Goal: Transaction & Acquisition: Purchase product/service

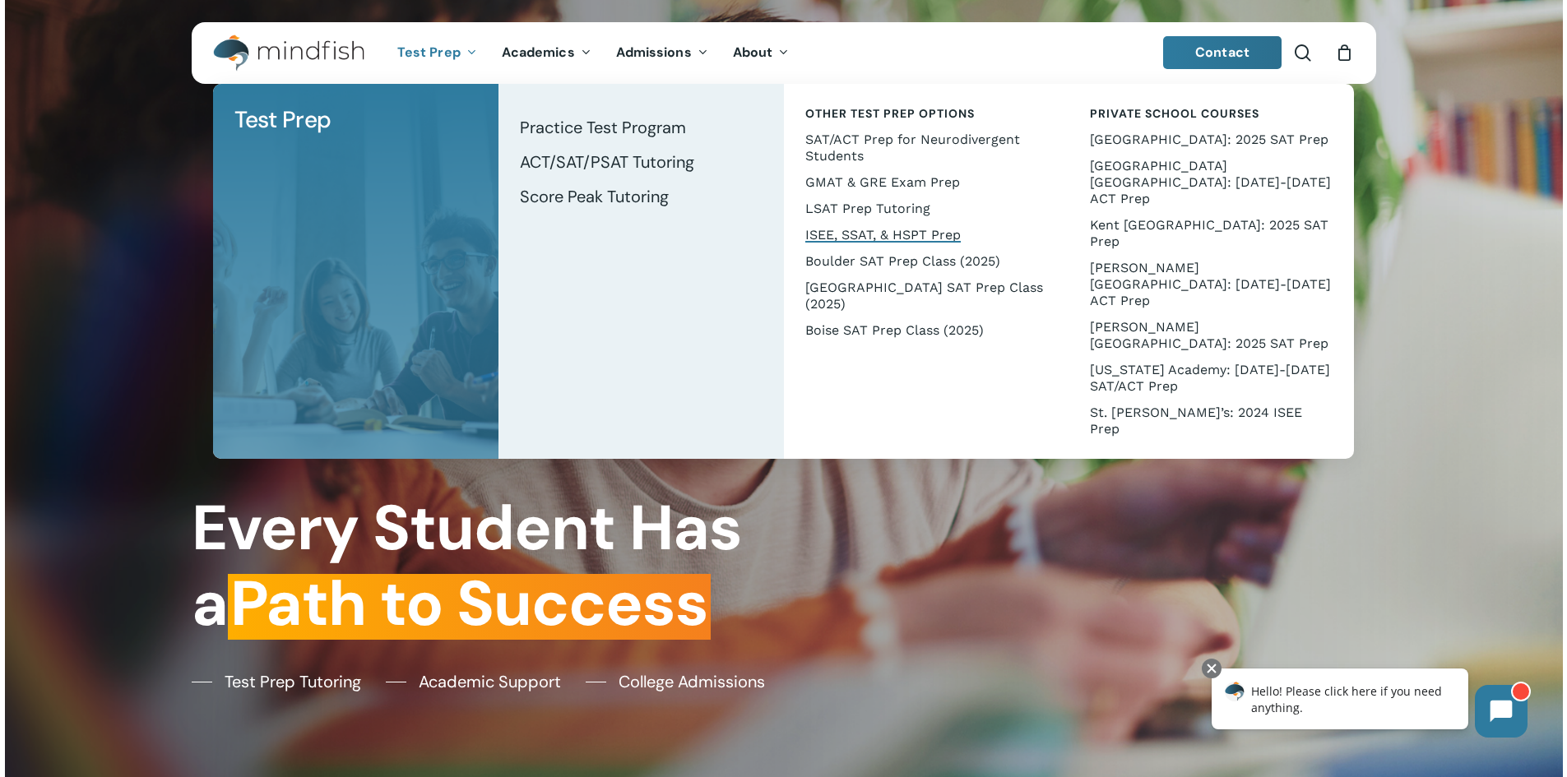
click at [903, 233] on span "ISEE, SSAT, & HSPT Prep" at bounding box center [882, 235] width 155 height 16
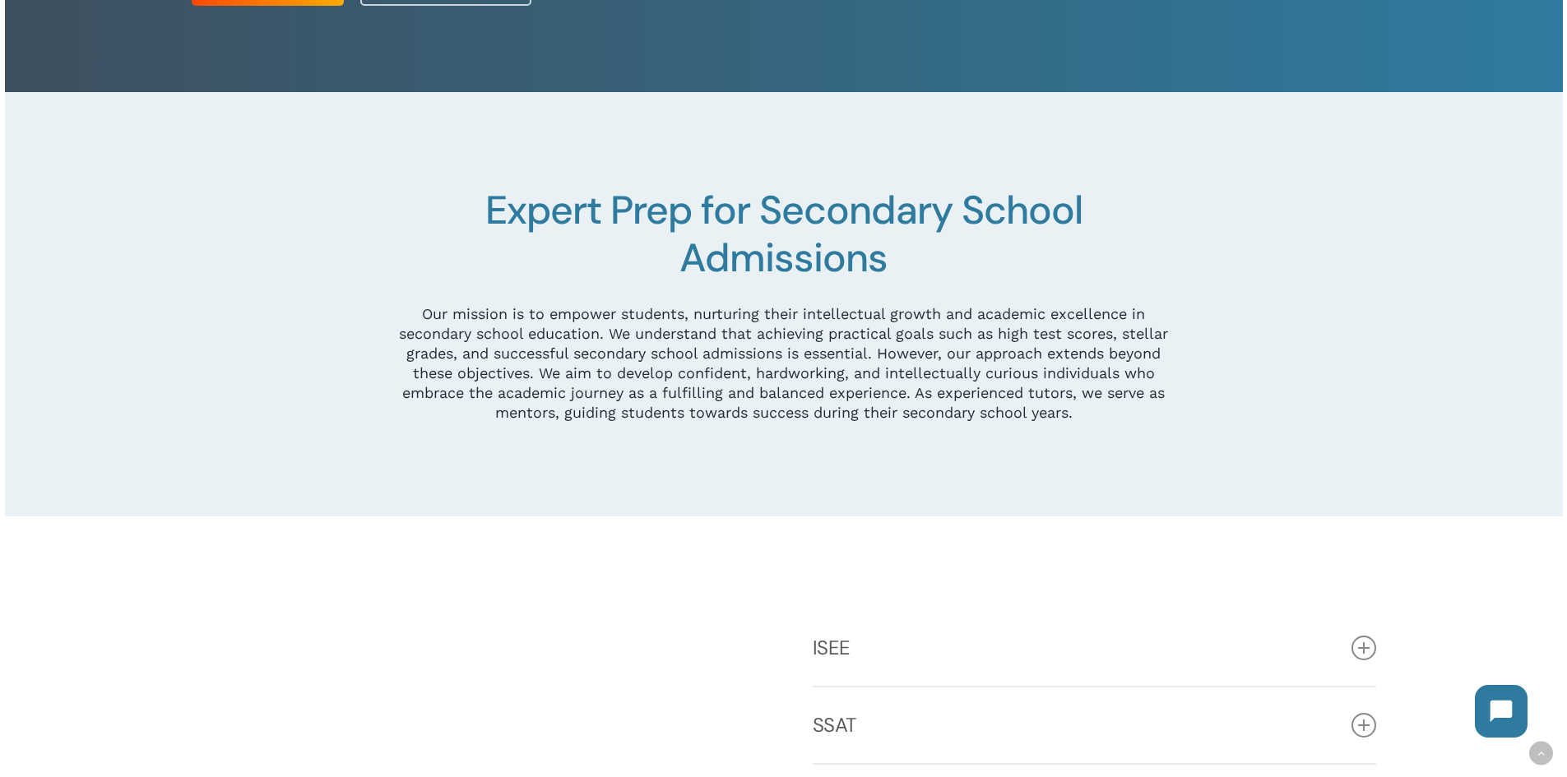
scroll to position [576, 0]
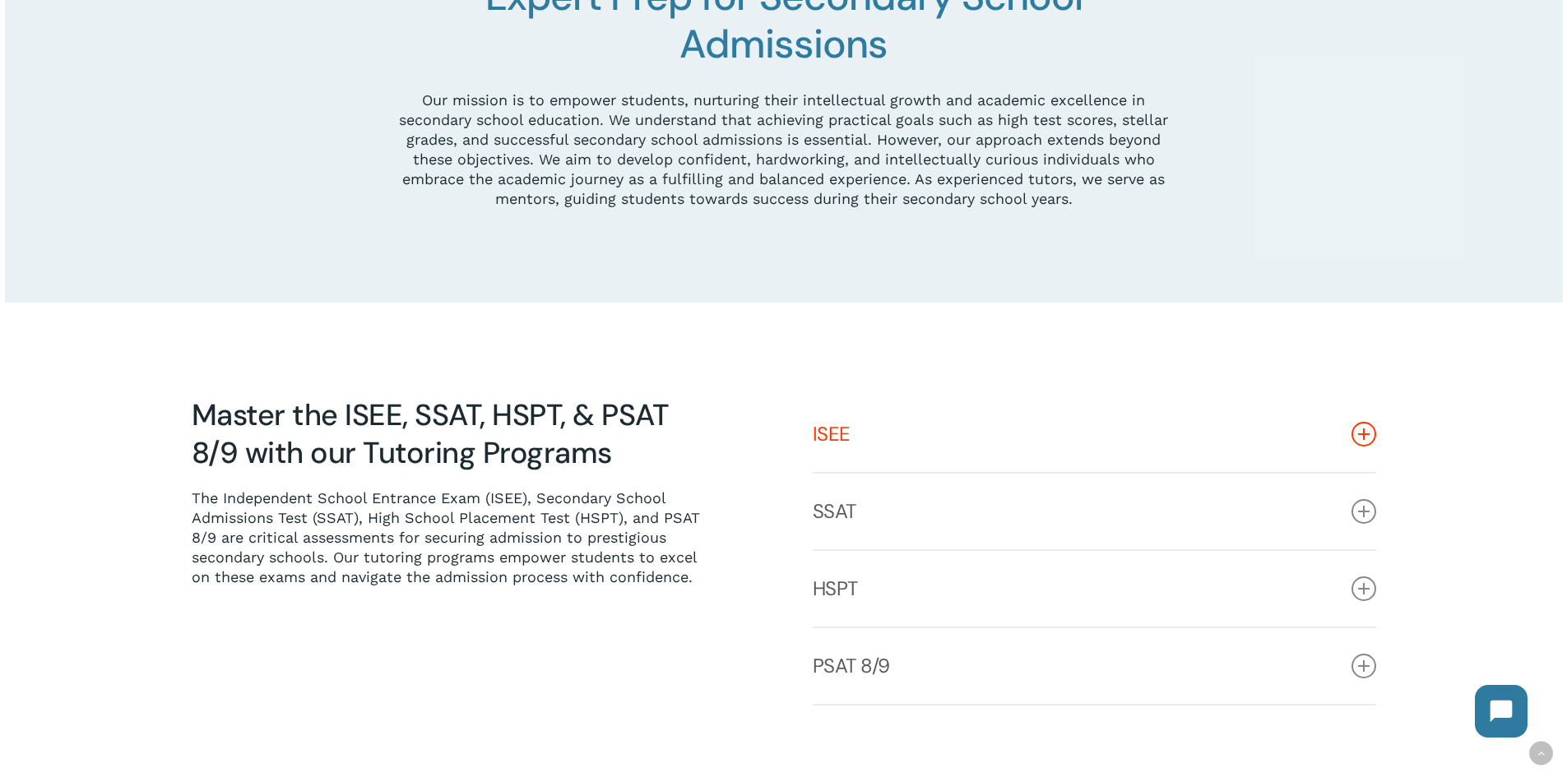
click at [1357, 439] on icon at bounding box center [1364, 434] width 25 height 25
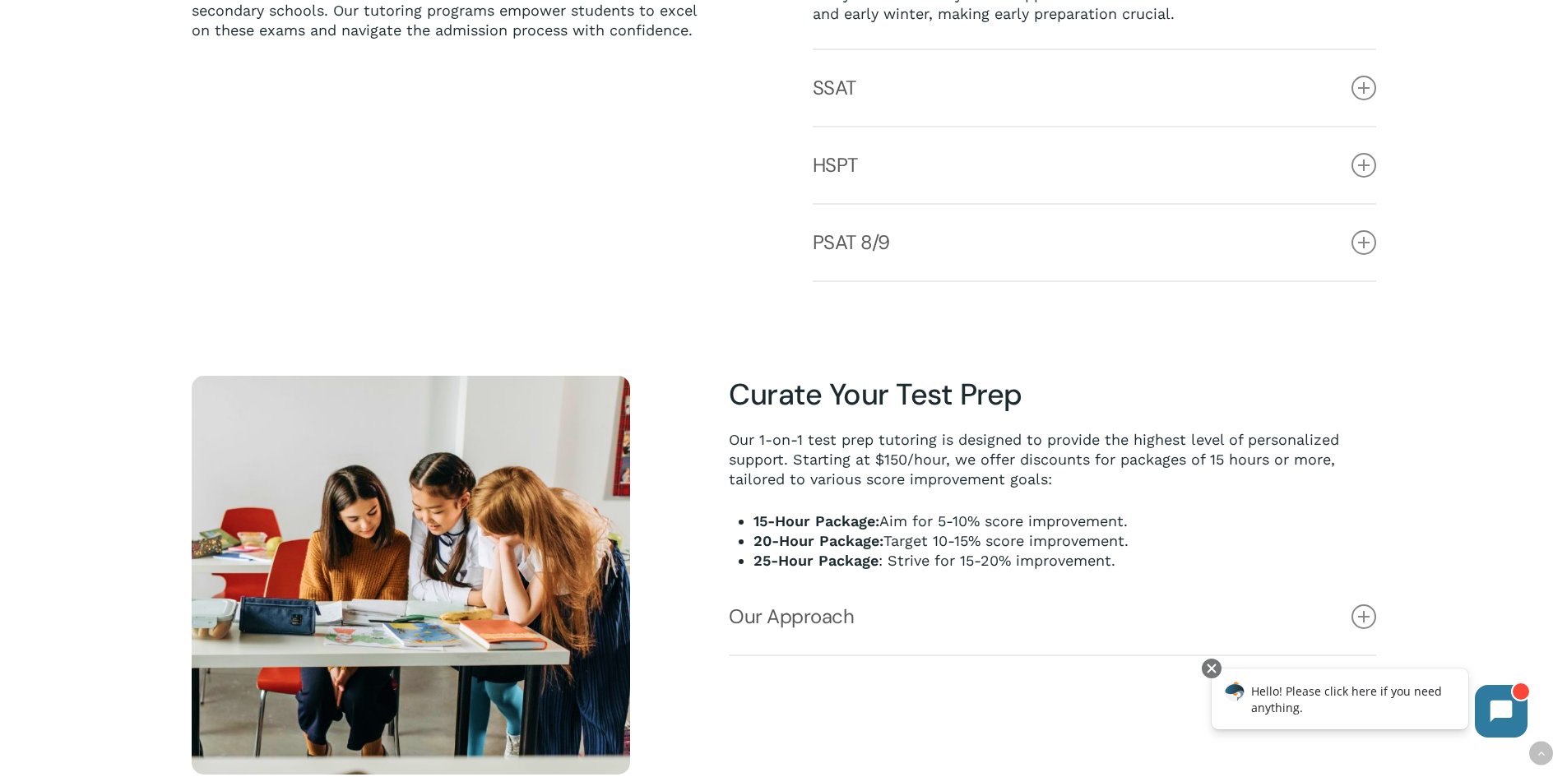
scroll to position [1398, 0]
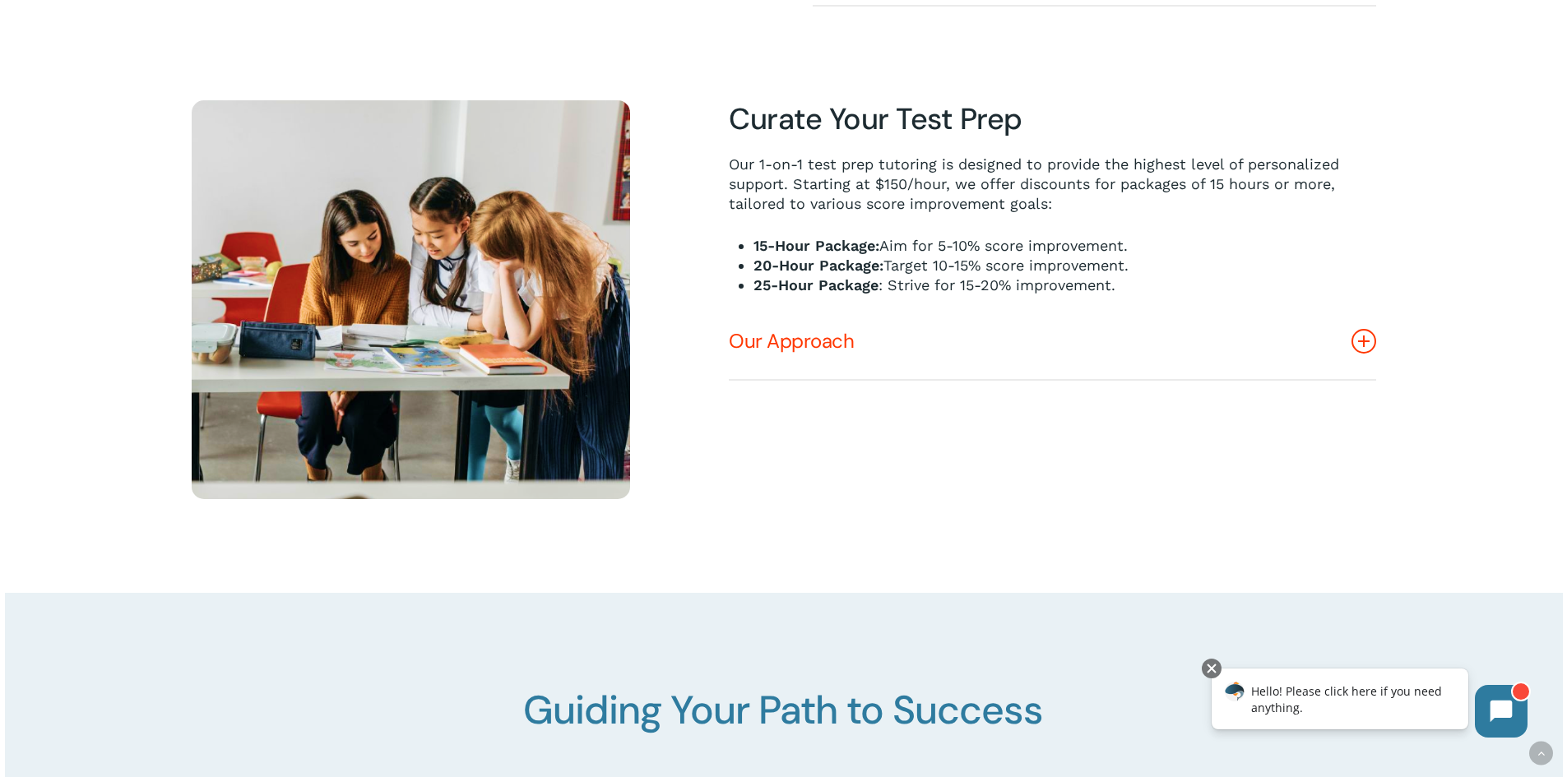
click at [1363, 345] on icon at bounding box center [1364, 341] width 25 height 25
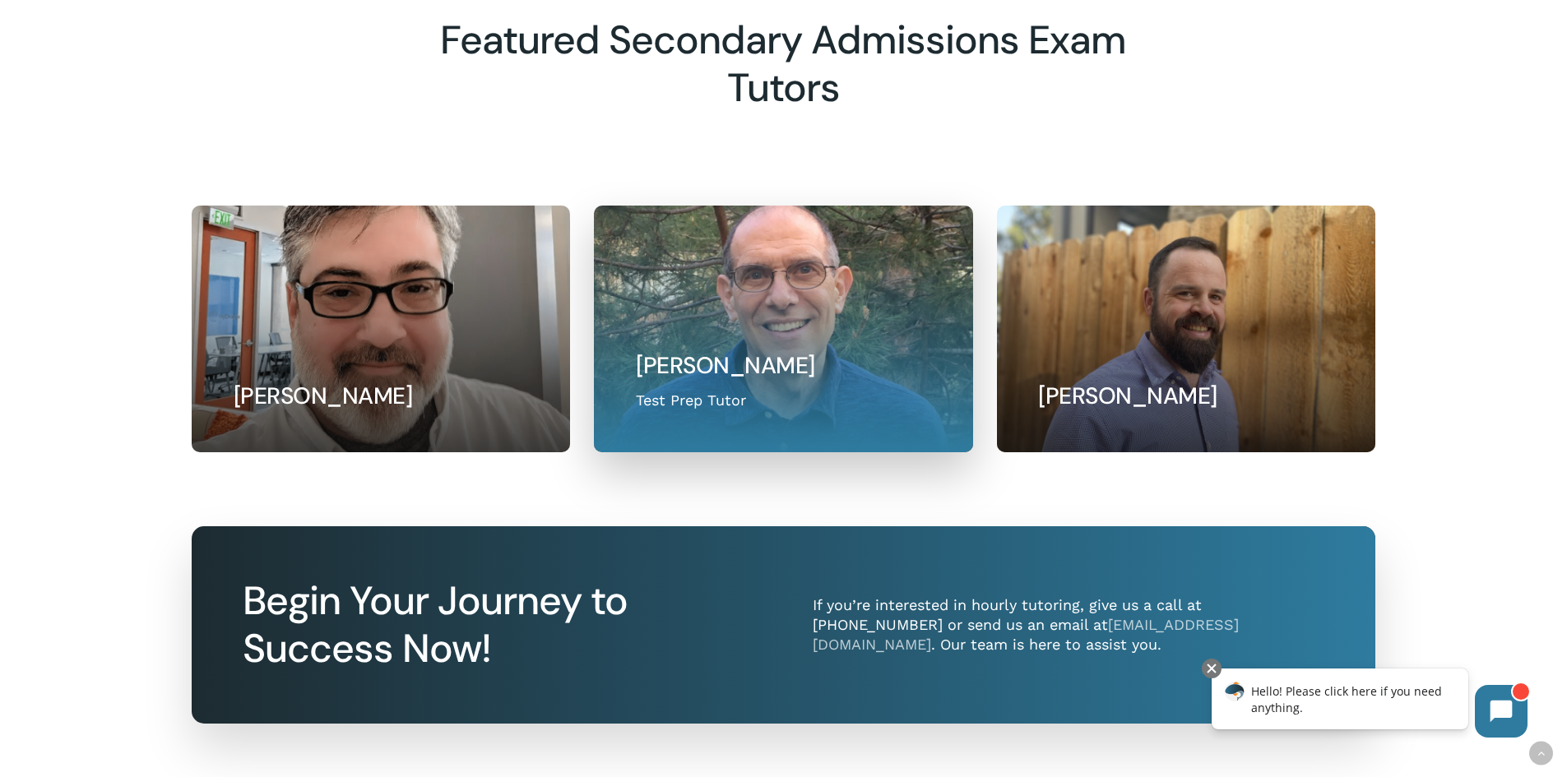
scroll to position [3290, 0]
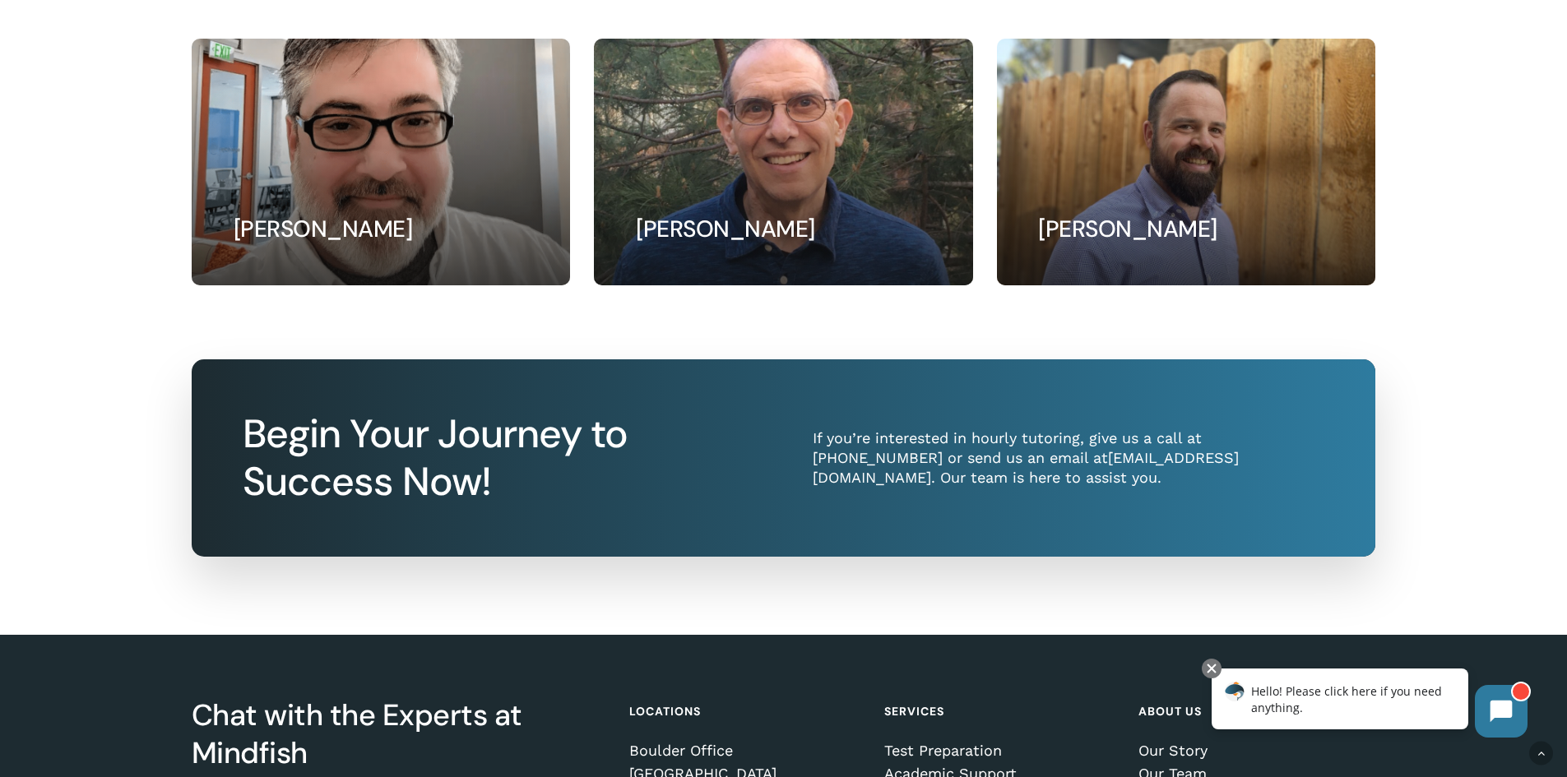
click at [976, 467] on link "admin@mindfish.com" at bounding box center [1026, 467] width 426 height 37
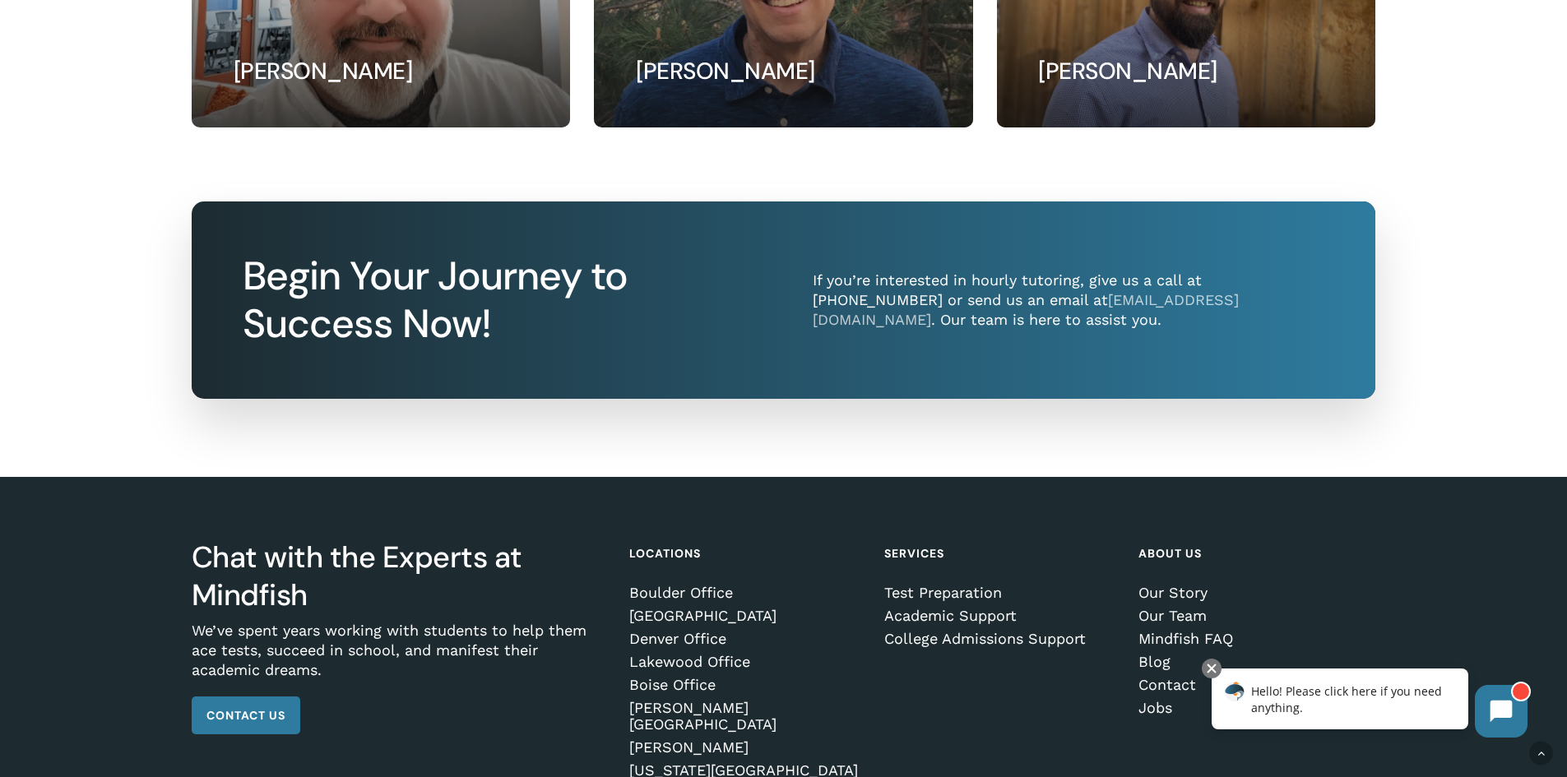
scroll to position [3455, 0]
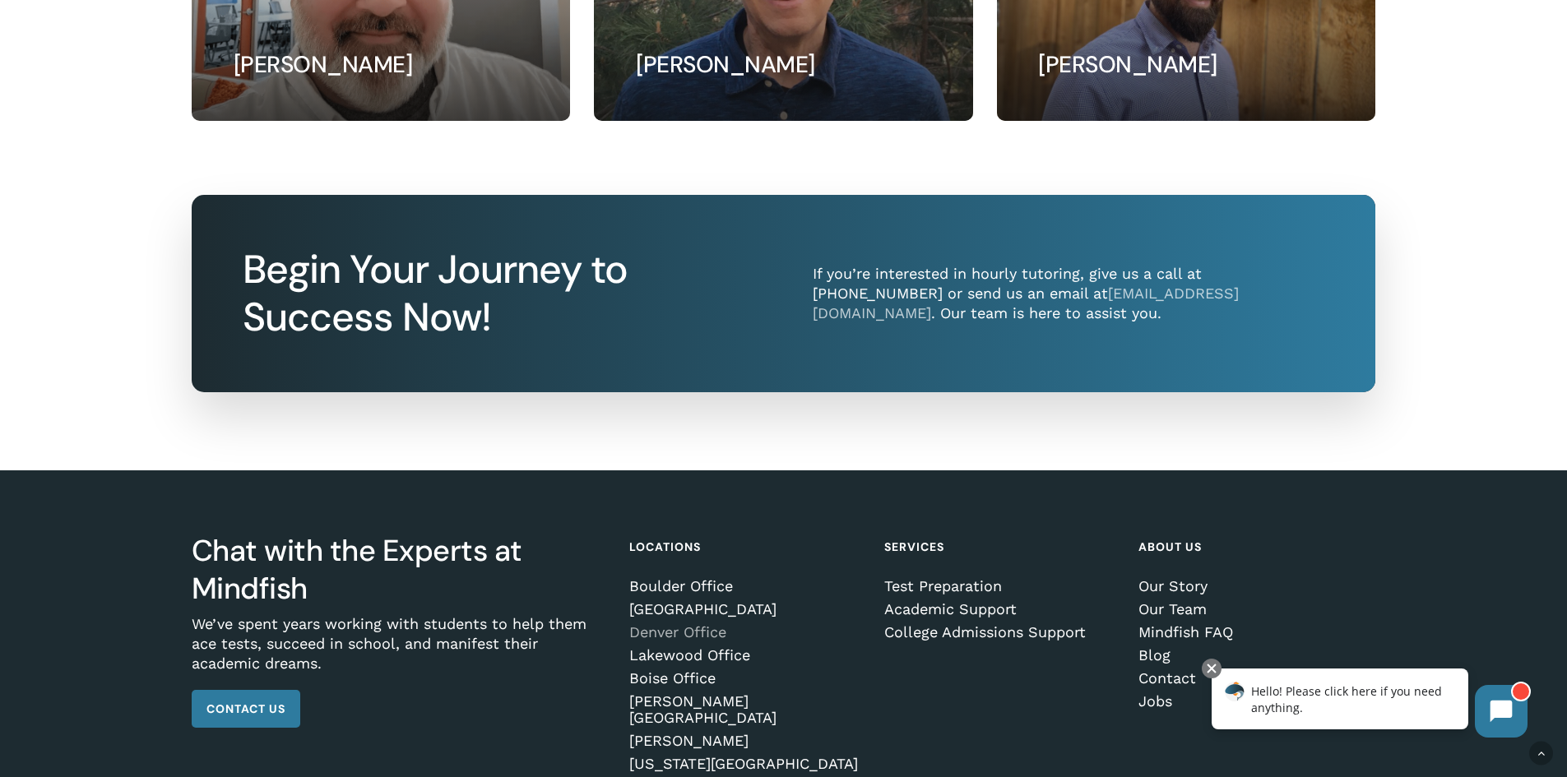
click at [701, 641] on link "Denver Office" at bounding box center [744, 632] width 231 height 16
click at [684, 718] on link "[PERSON_NAME][GEOGRAPHIC_DATA]" at bounding box center [744, 709] width 231 height 33
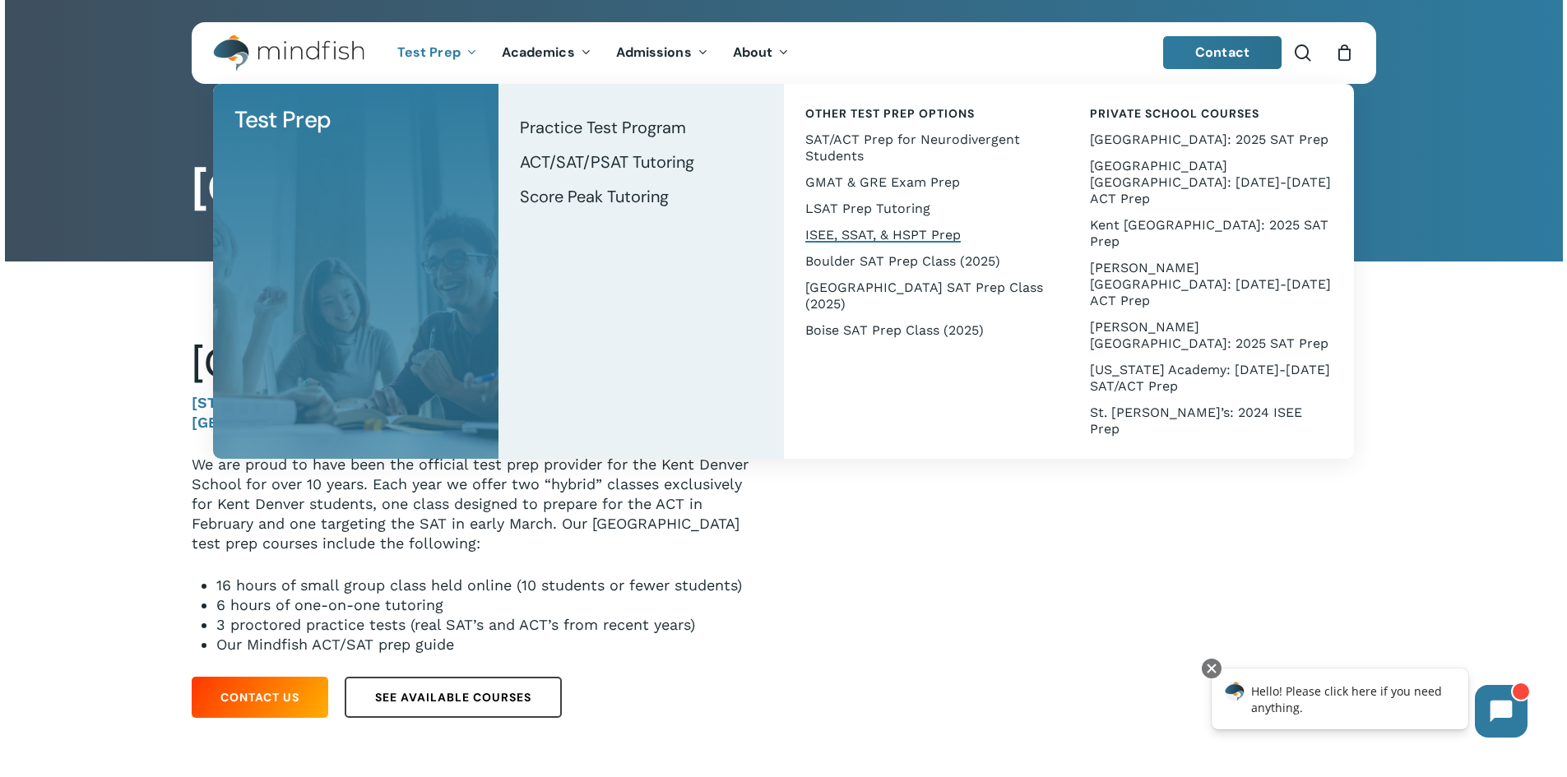
click at [912, 234] on span "ISEE, SSAT, & HSPT Prep" at bounding box center [882, 235] width 155 height 16
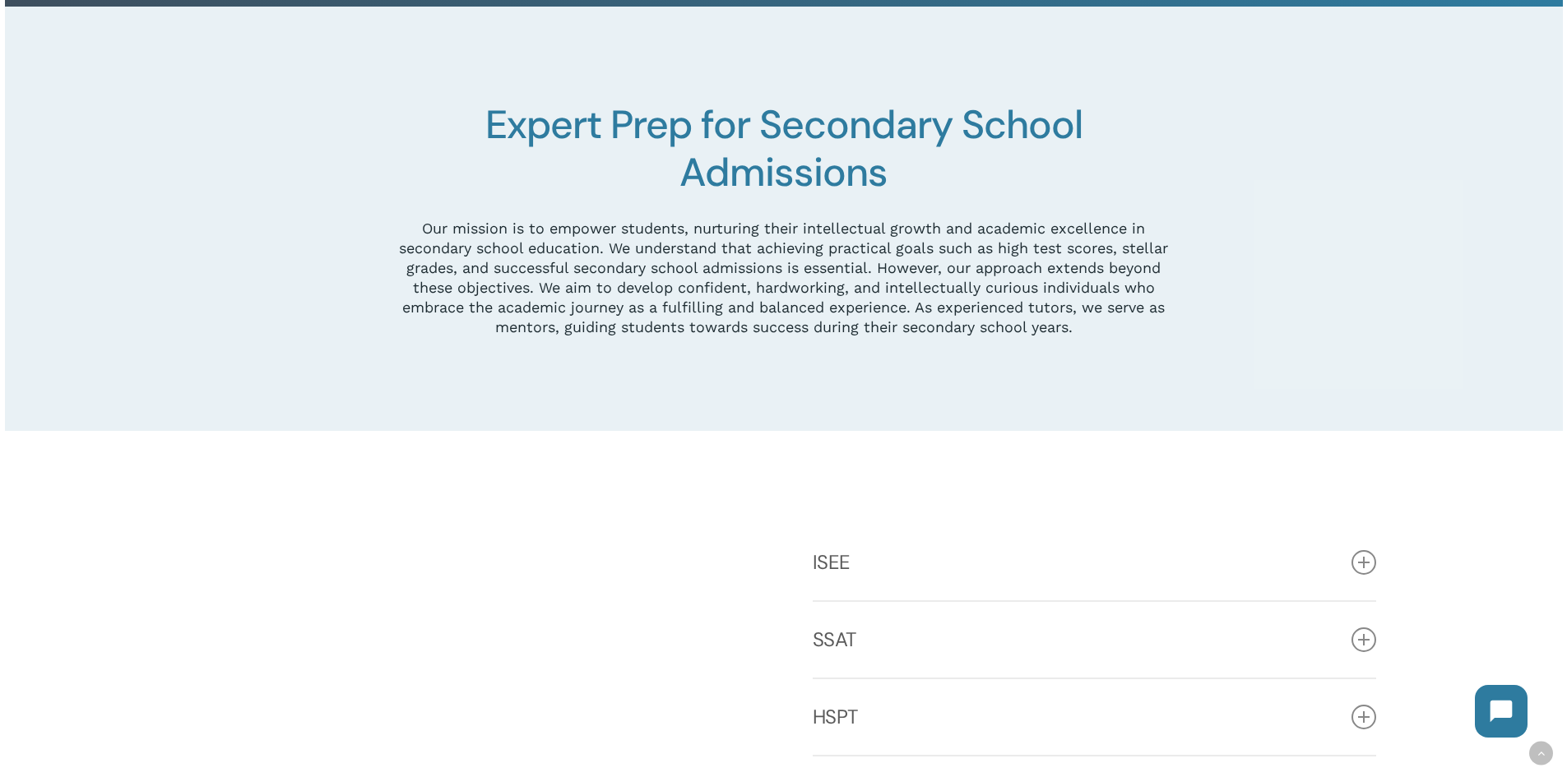
scroll to position [740, 0]
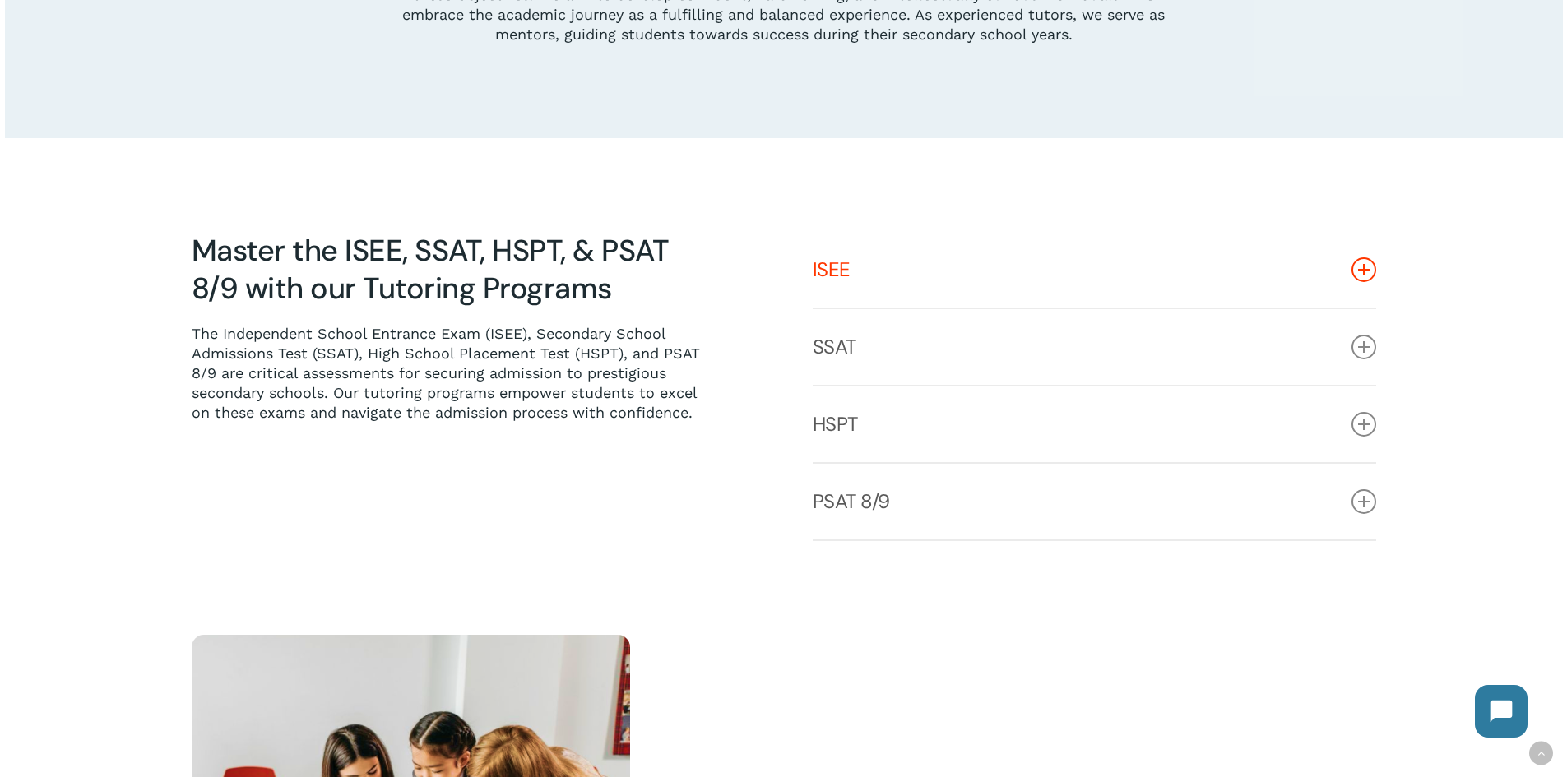
click at [1368, 271] on icon at bounding box center [1364, 269] width 25 height 25
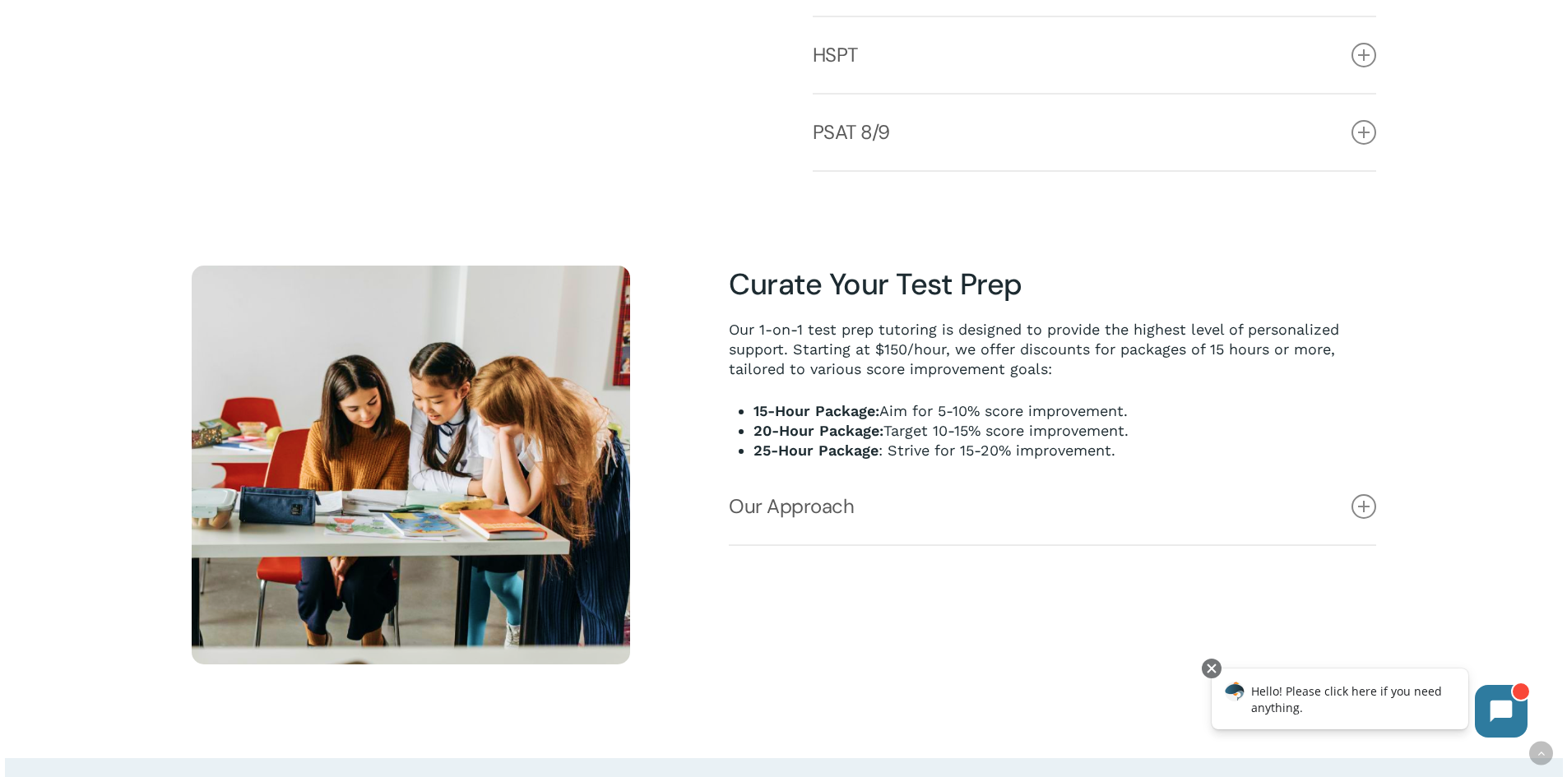
scroll to position [1234, 0]
click at [1369, 510] on icon at bounding box center [1364, 506] width 25 height 25
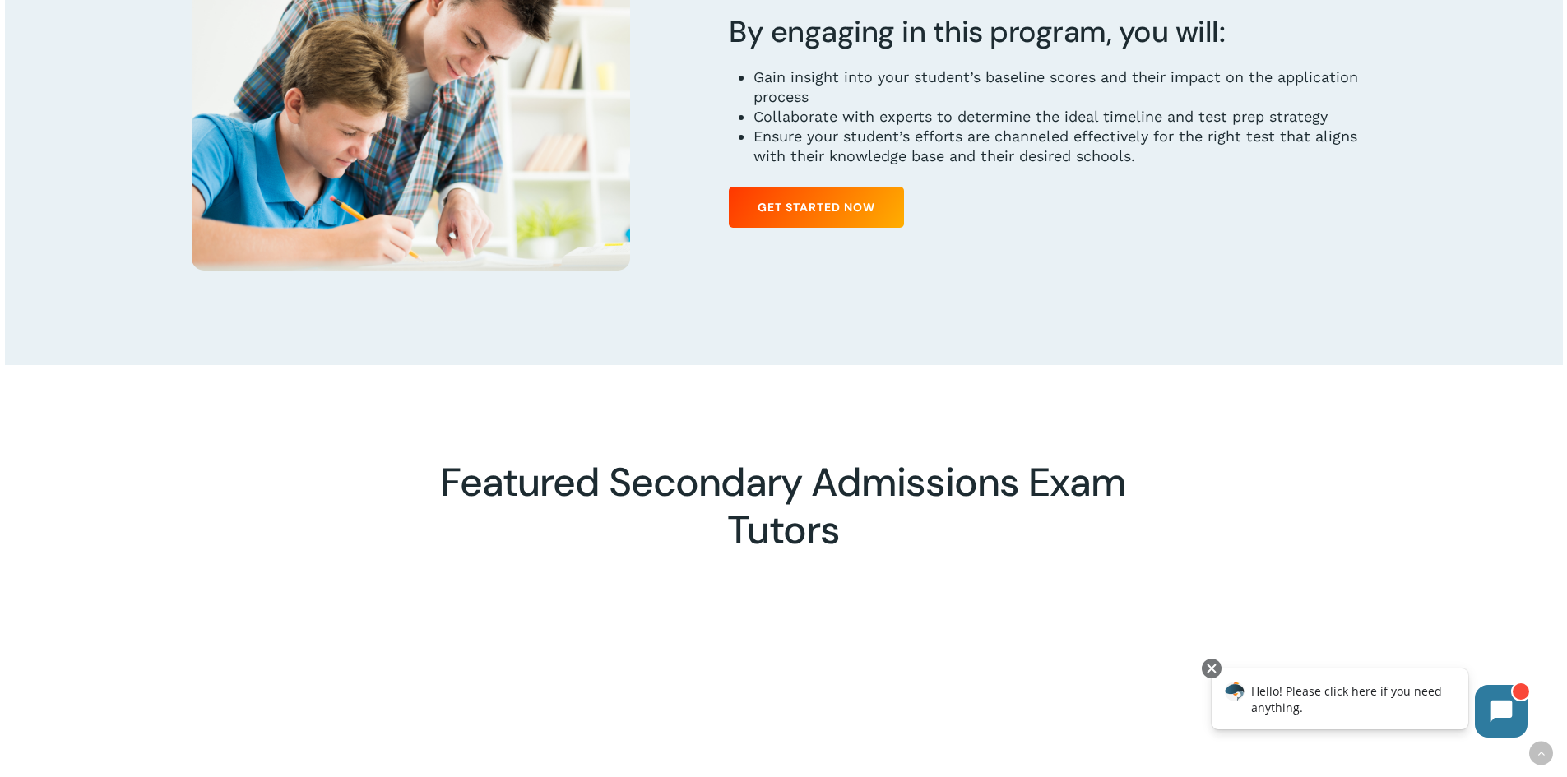
scroll to position [2715, 0]
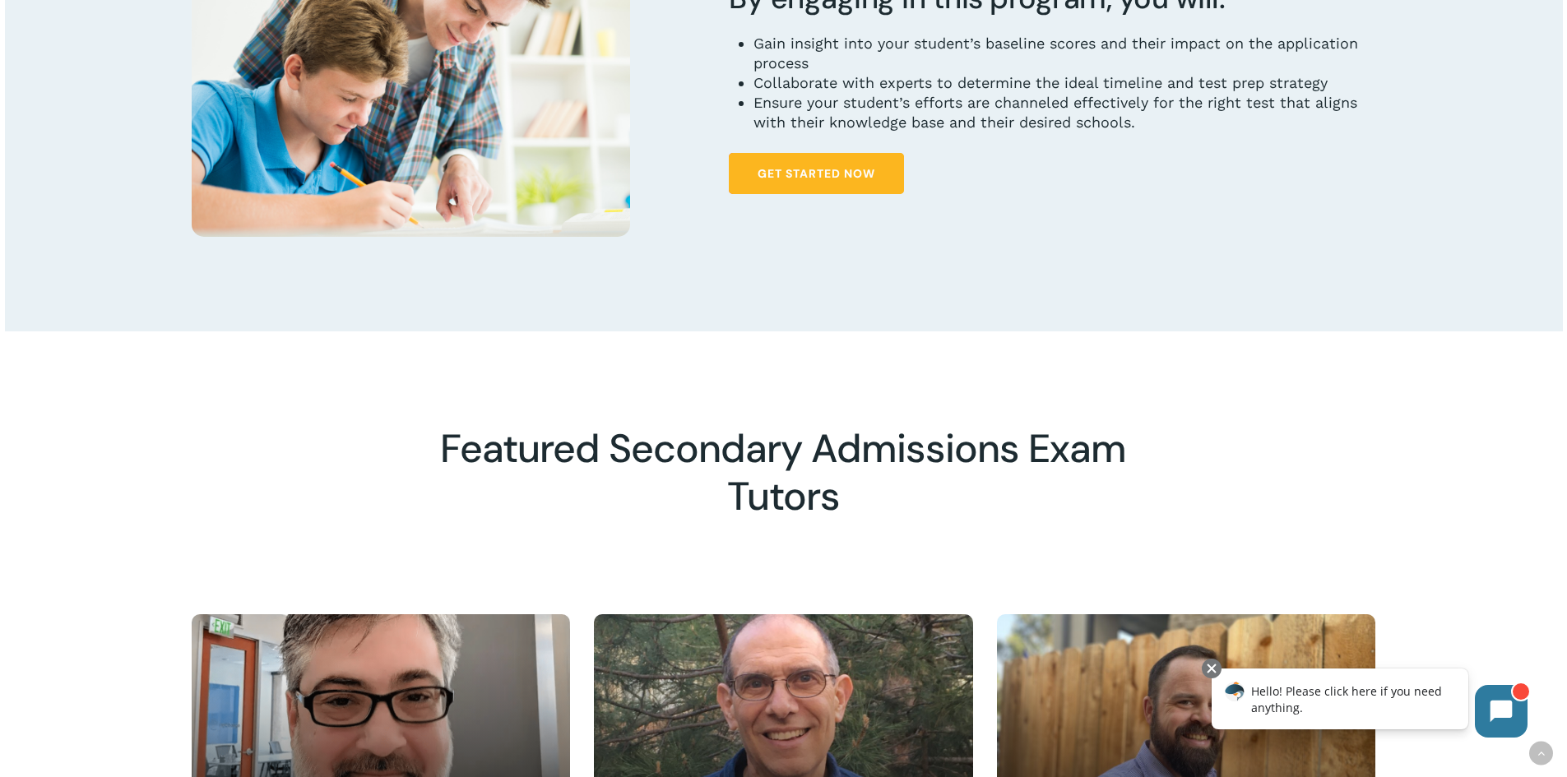
click at [847, 179] on span "Get Started Now" at bounding box center [817, 173] width 118 height 16
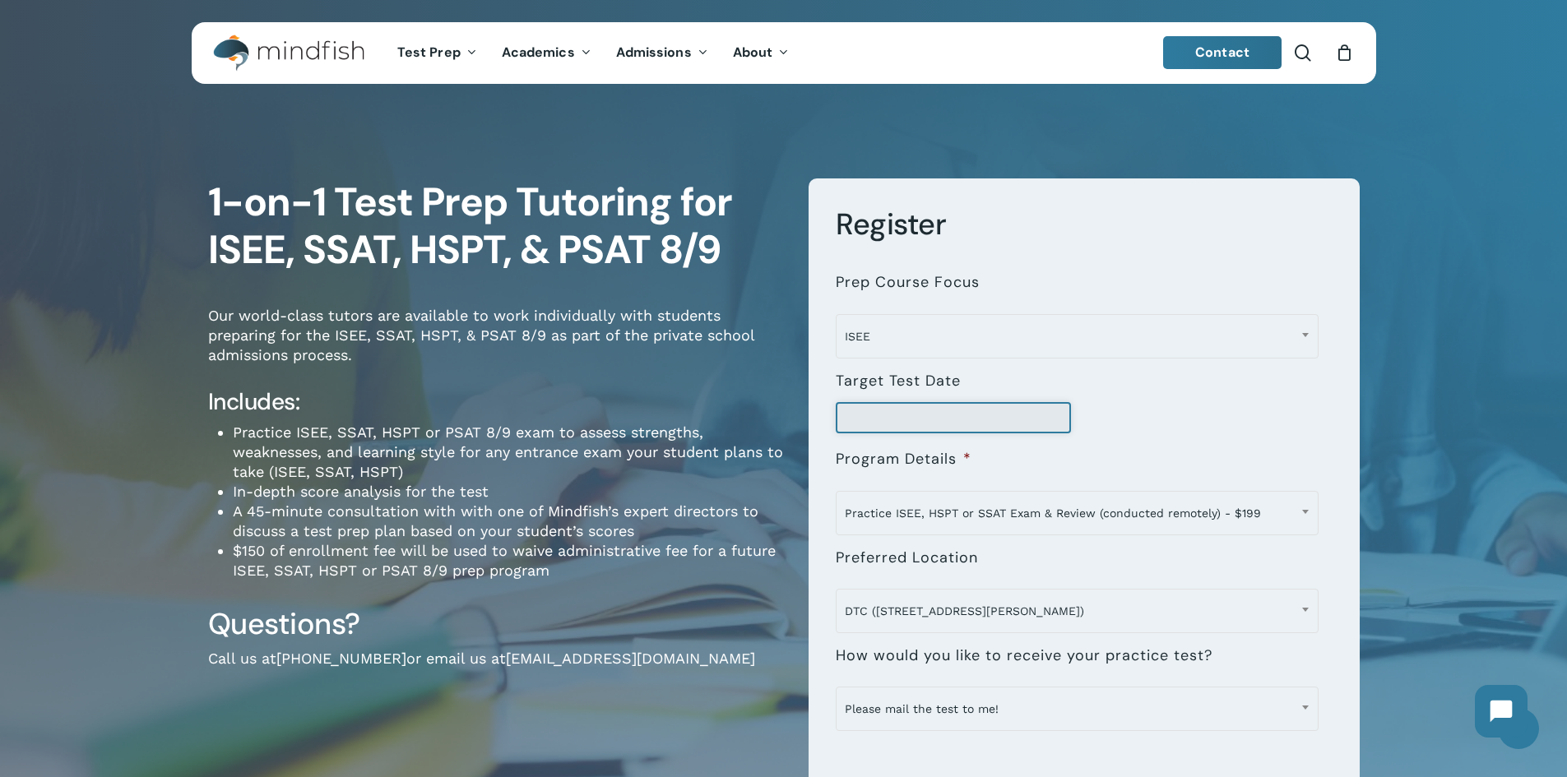
click at [962, 414] on input "Target Test Date" at bounding box center [953, 417] width 235 height 31
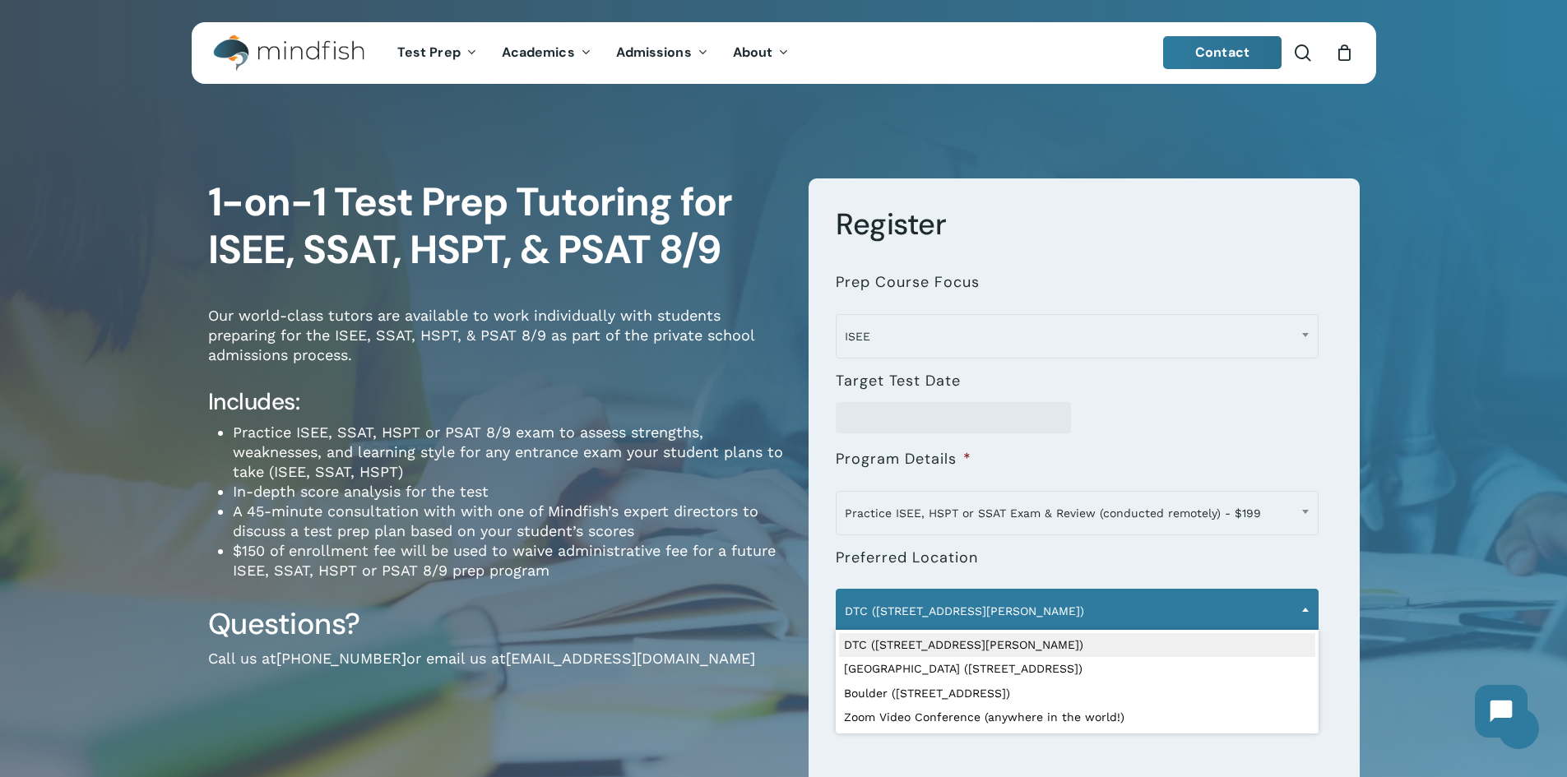
click at [1167, 608] on span "DTC ([STREET_ADDRESS][PERSON_NAME])" at bounding box center [1077, 611] width 481 height 35
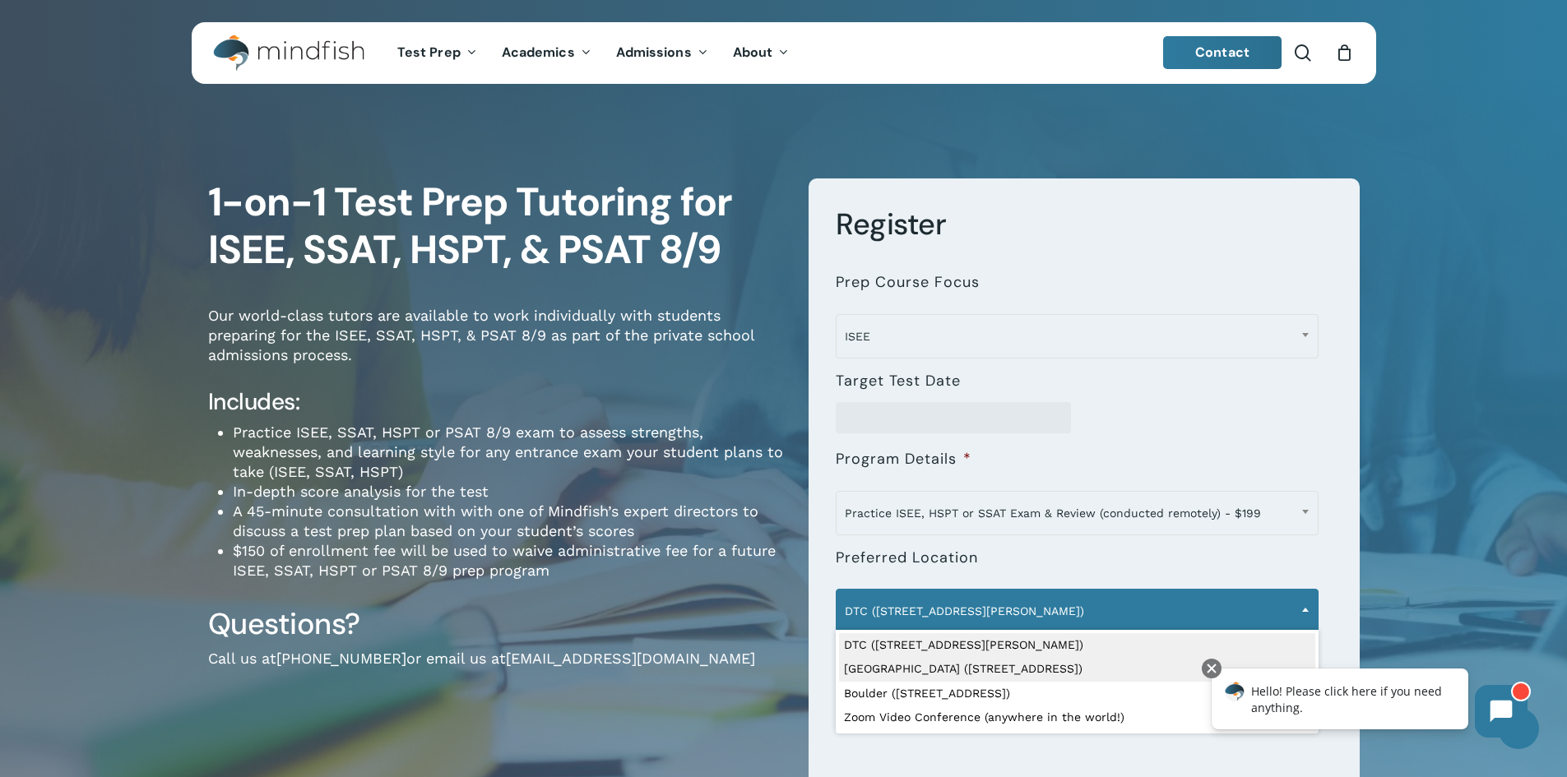
select select "**********"
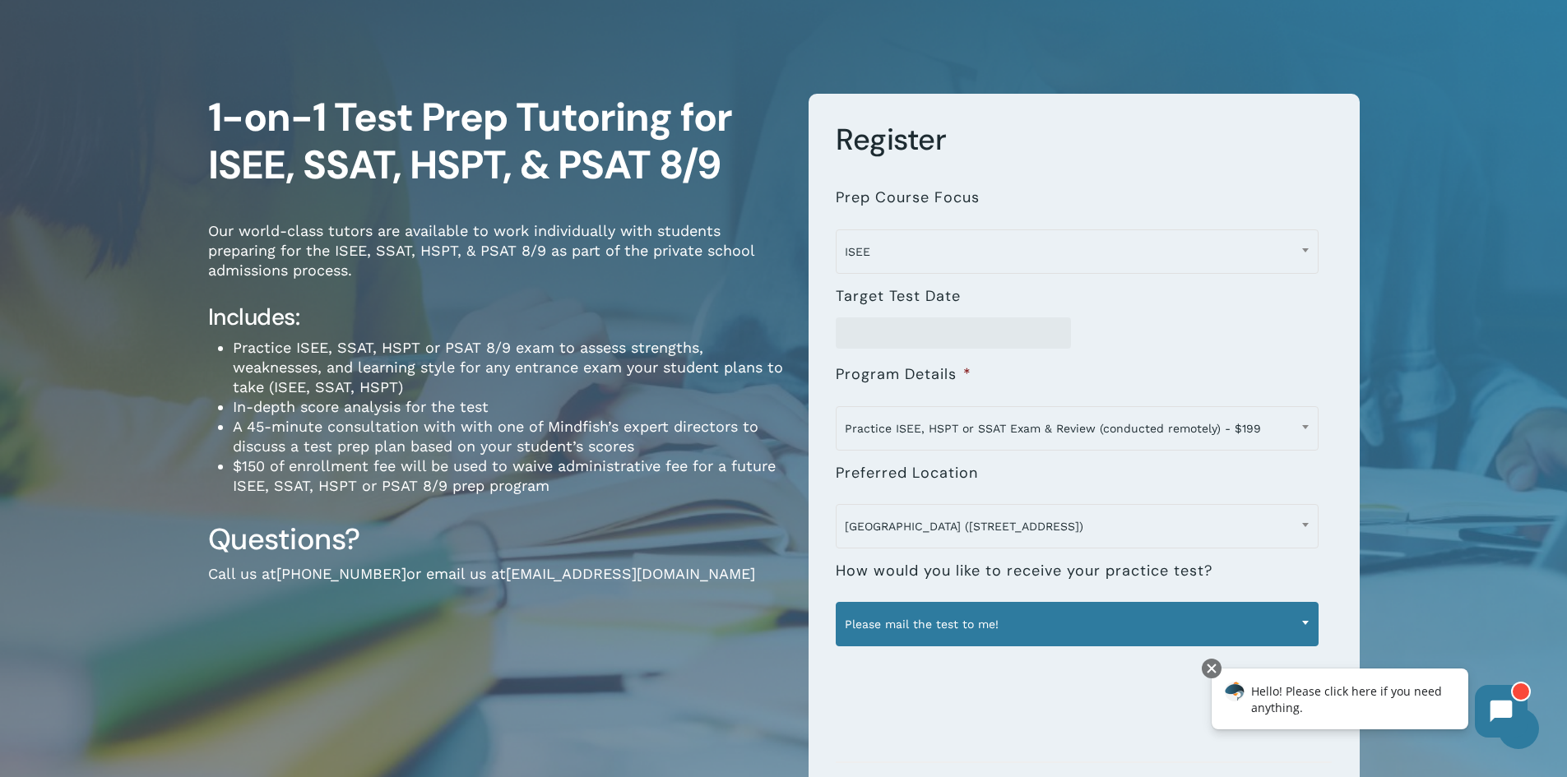
scroll to position [165, 0]
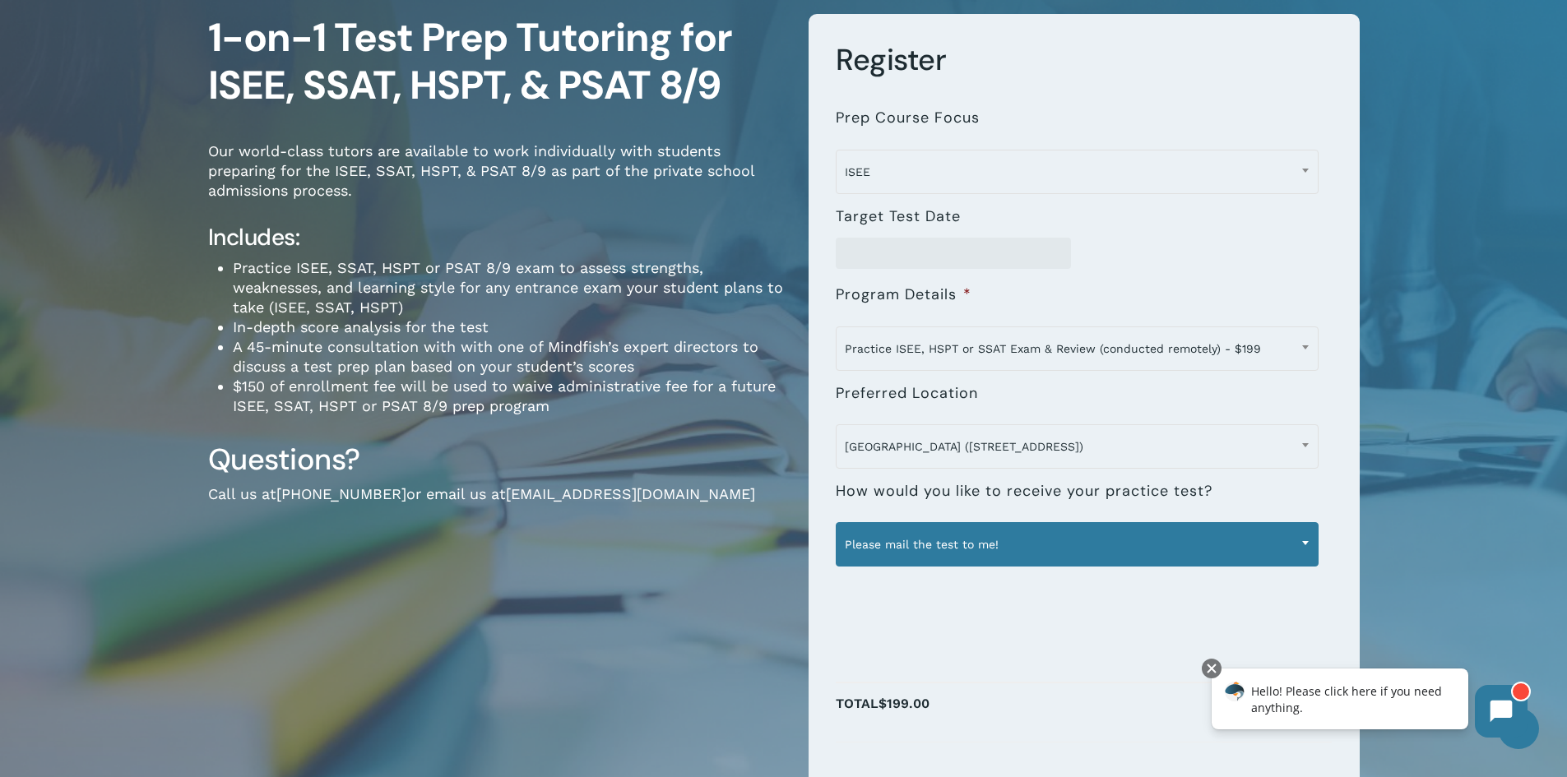
click at [1235, 544] on span "Please mail the test to me!" at bounding box center [1077, 544] width 481 height 35
click at [1076, 545] on span "Please email a PDF of the test and I'll print it at home." at bounding box center [1077, 544] width 481 height 35
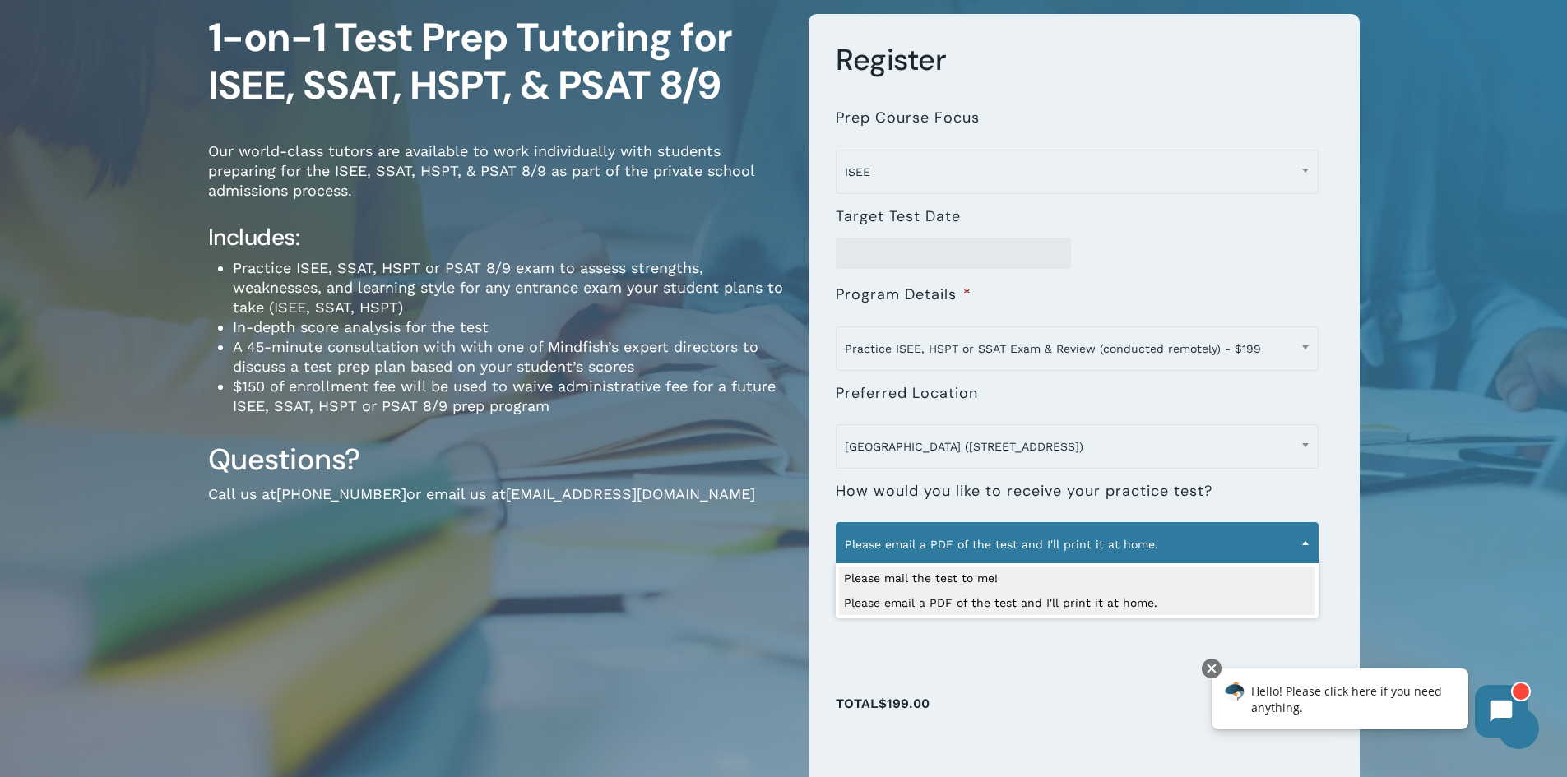
select select "**********"
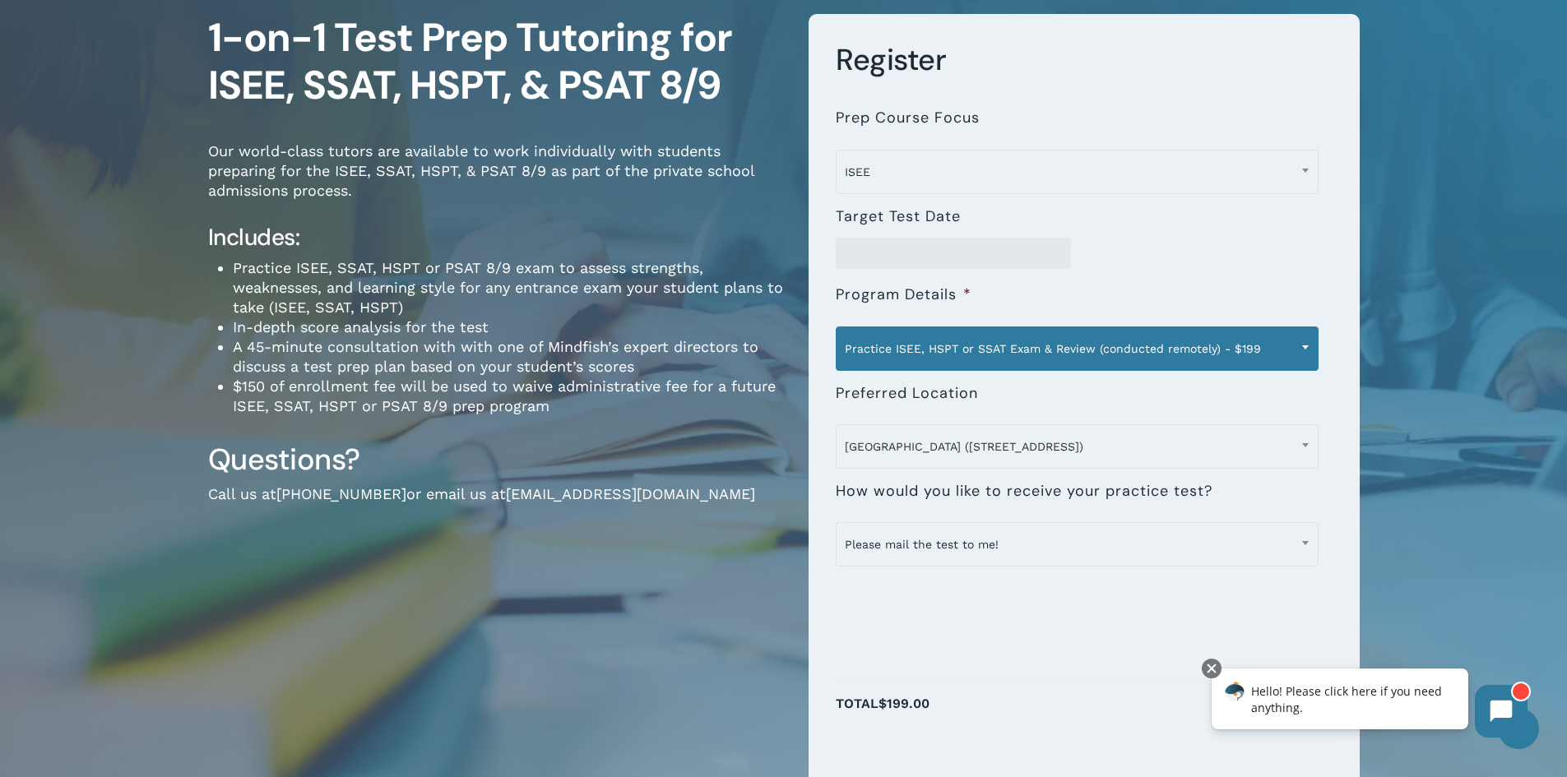
click at [1273, 342] on span "Practice ISEE, HSPT or SSAT Exam & Review (conducted remotely) - $199" at bounding box center [1077, 349] width 481 height 35
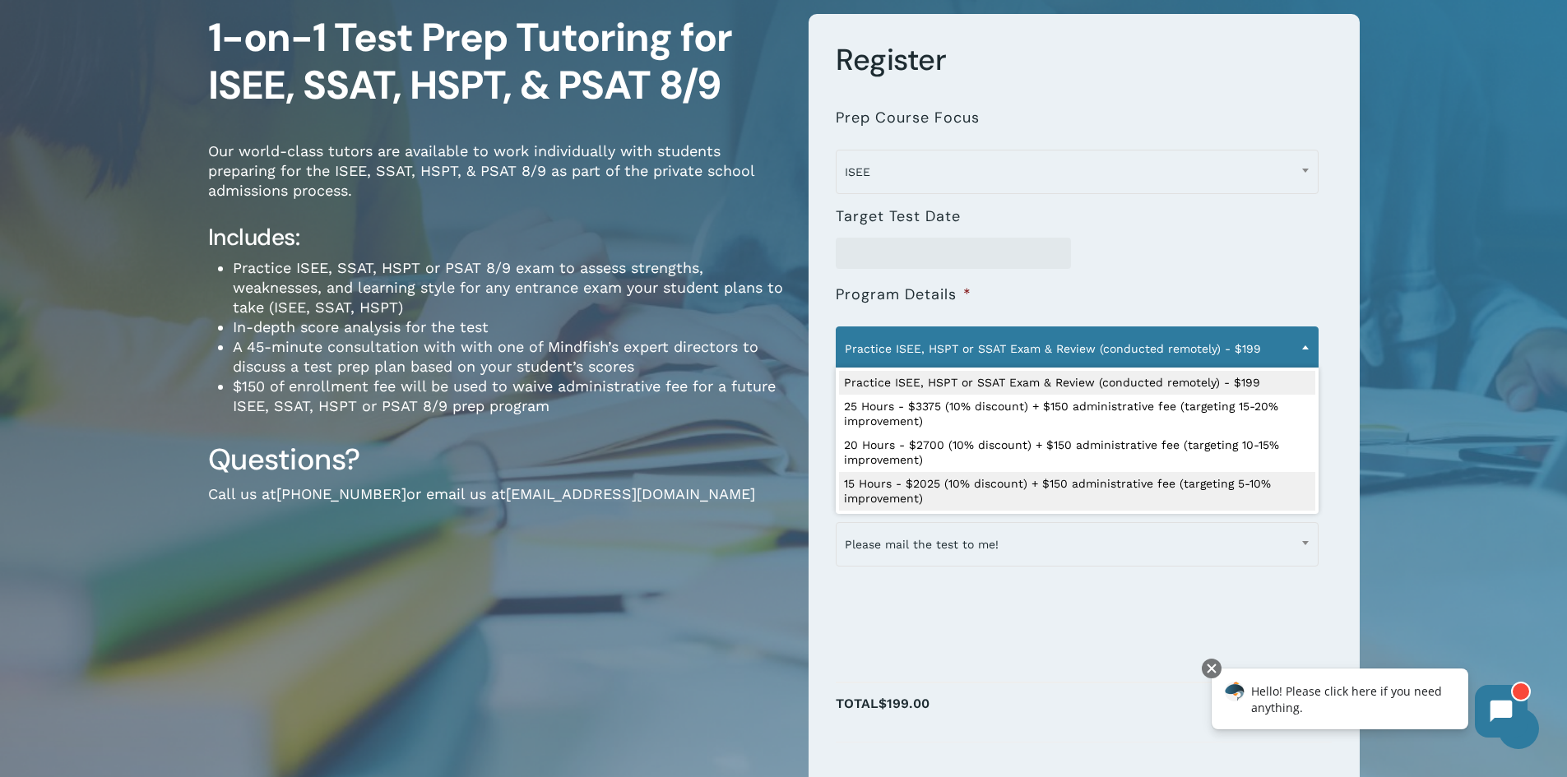
select select "**********"
